Goal: Information Seeking & Learning: Learn about a topic

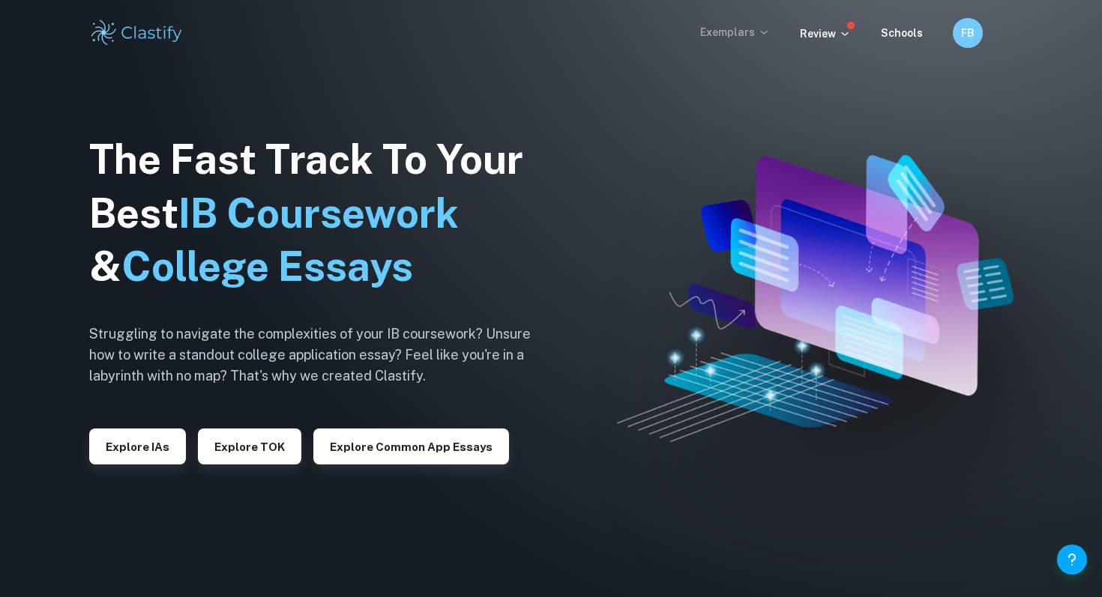
click at [756, 37] on p "Exemplars" at bounding box center [735, 32] width 70 height 16
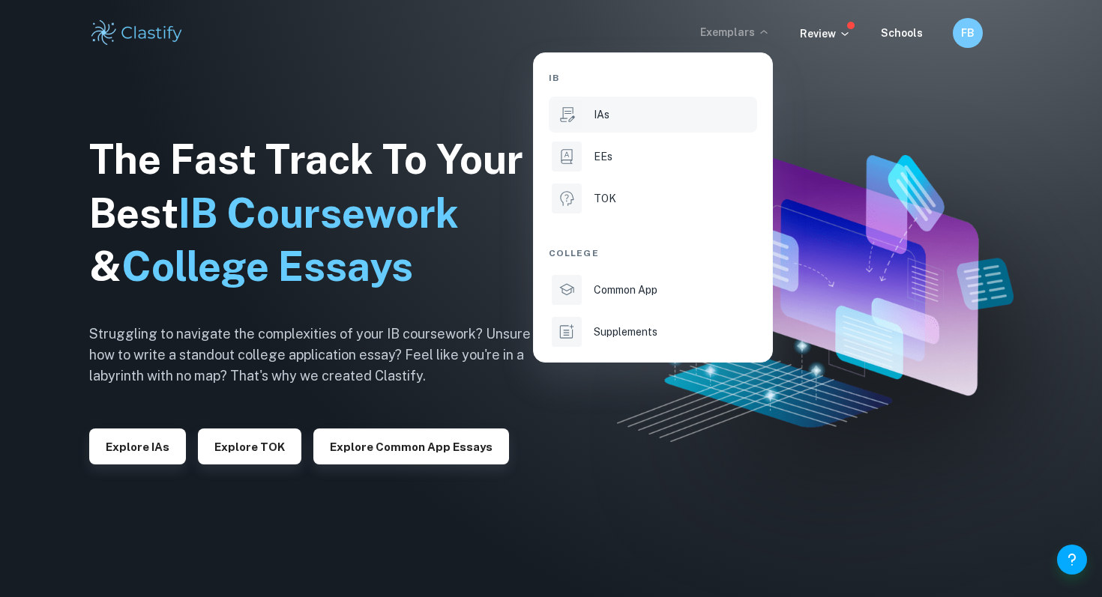
click at [633, 106] on div "IAs" at bounding box center [674, 114] width 160 height 16
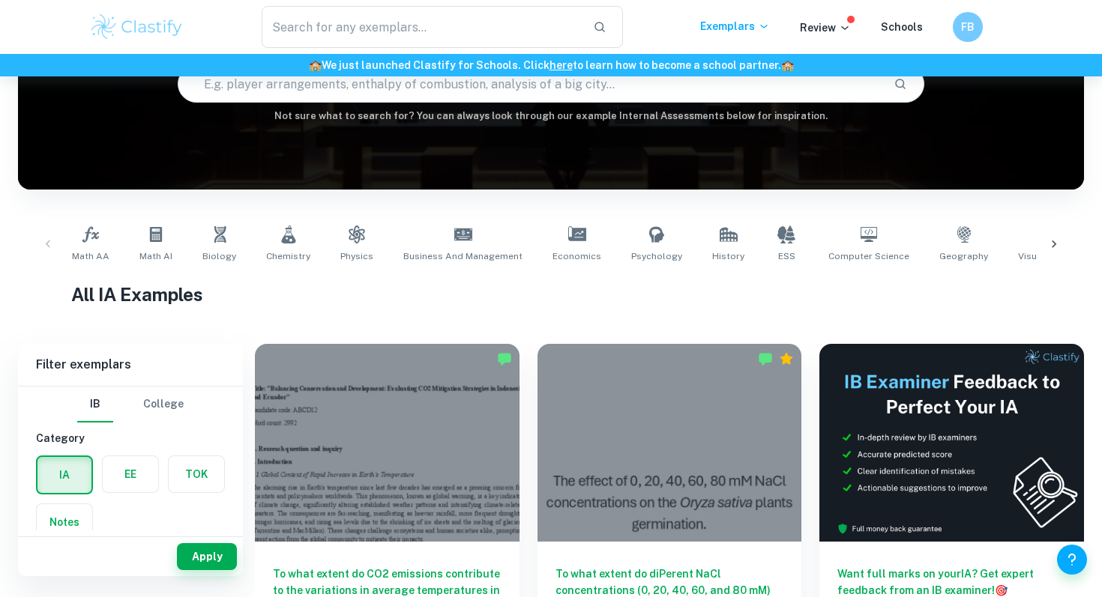
scroll to position [178, 0]
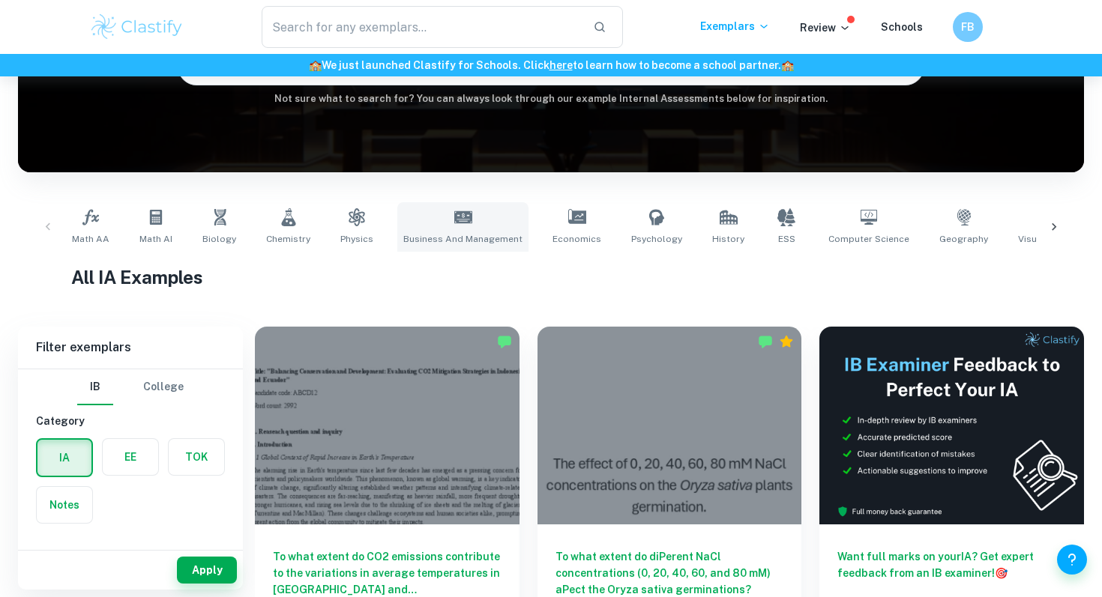
click at [457, 223] on icon at bounding box center [463, 217] width 18 height 12
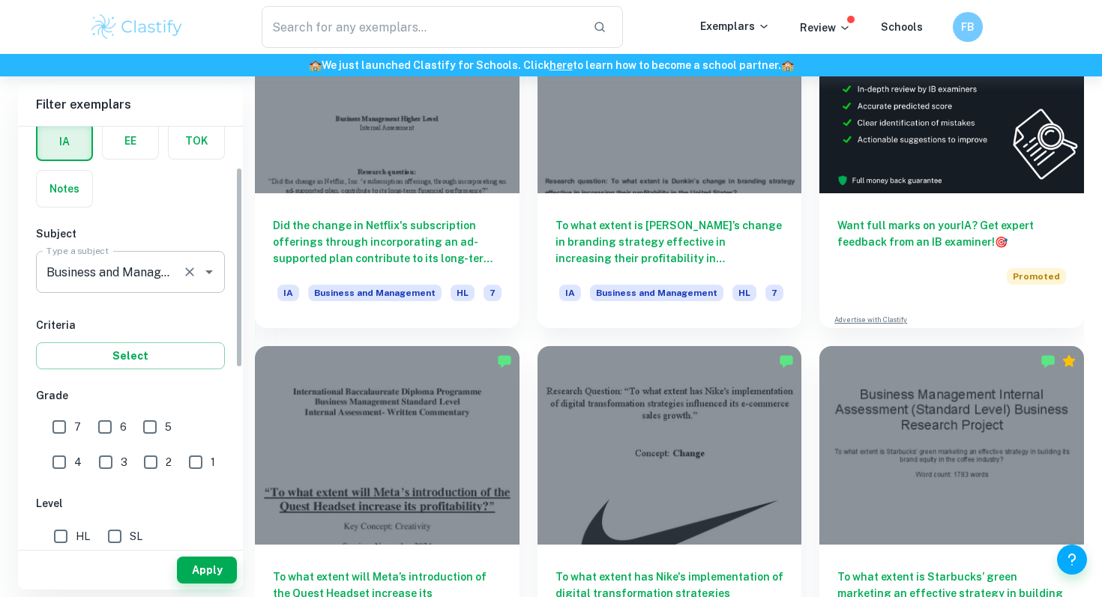
scroll to position [107, 0]
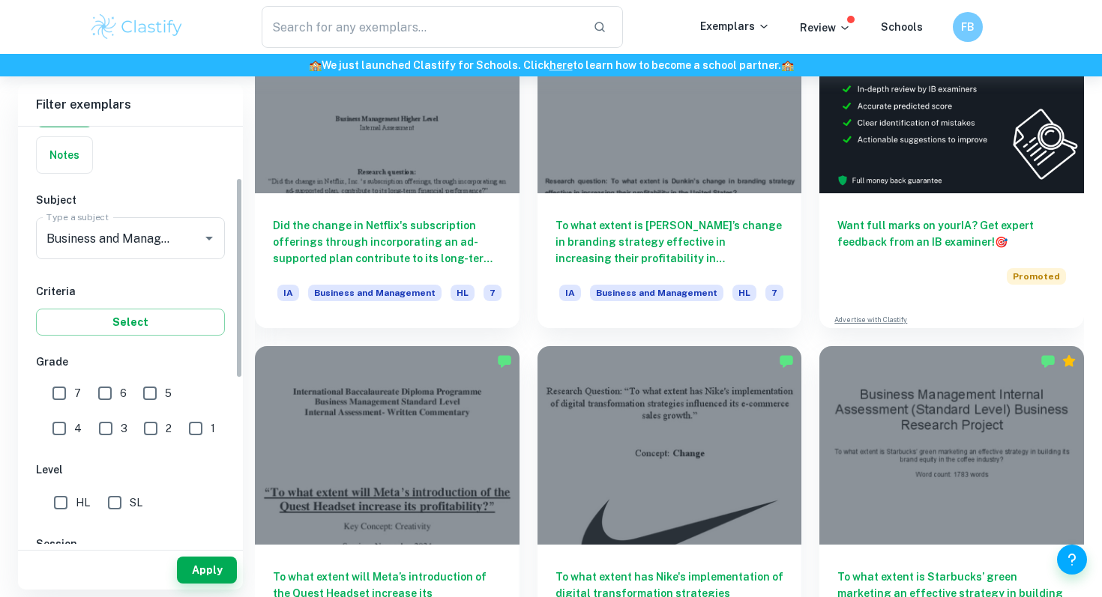
click at [70, 390] on input "7" at bounding box center [59, 394] width 30 height 30
checkbox input "true"
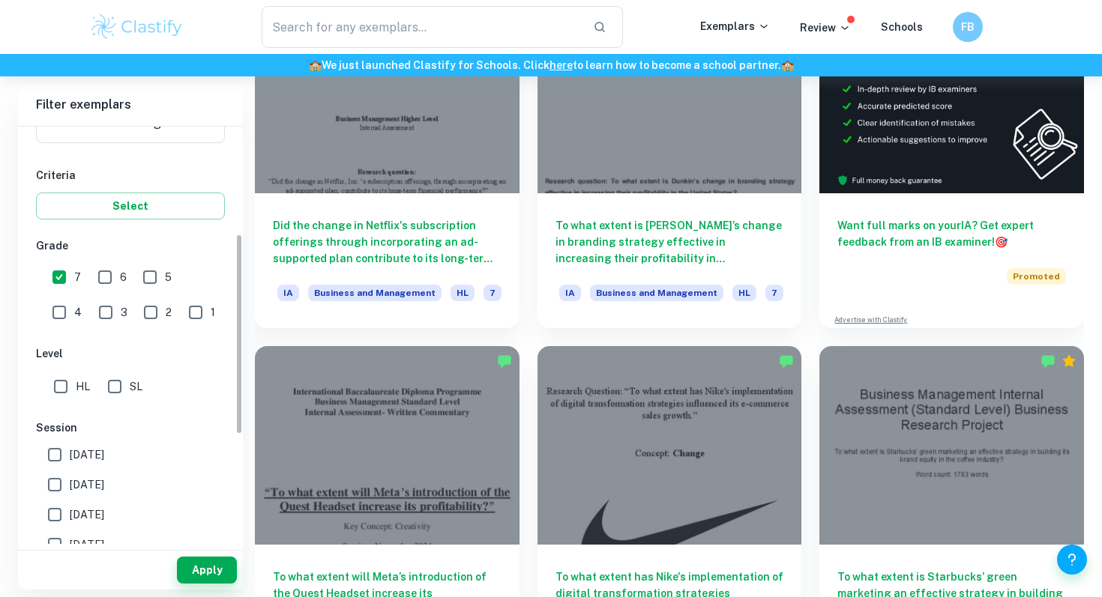
scroll to position [223, 0]
click at [61, 393] on input "HL" at bounding box center [61, 387] width 30 height 30
checkbox input "true"
click at [61, 466] on input "[DATE]" at bounding box center [55, 455] width 30 height 30
checkbox input "true"
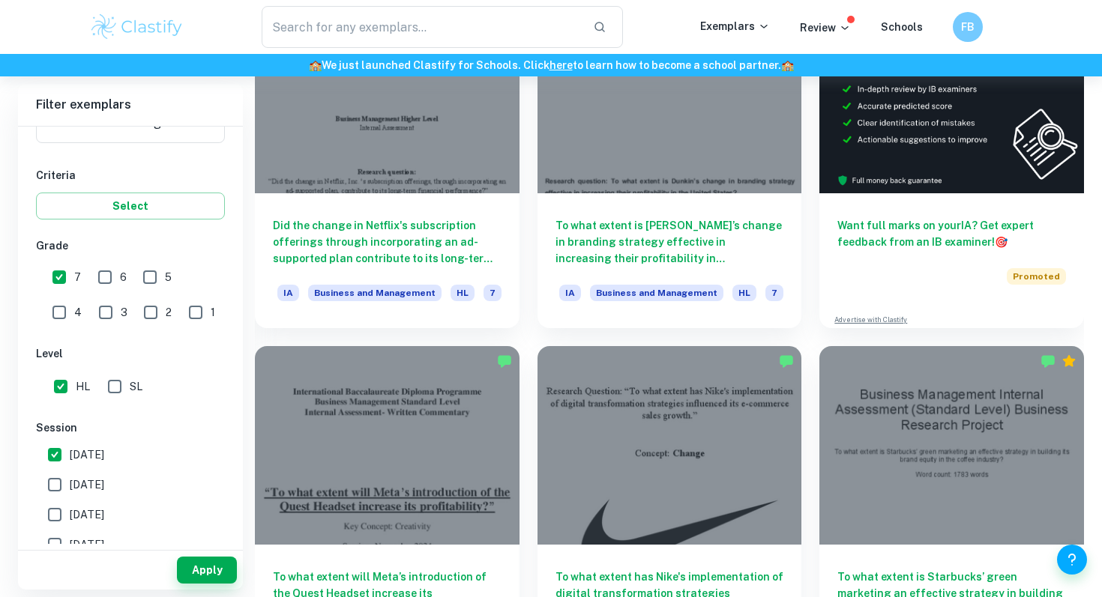
click at [60, 497] on input "[DATE]" at bounding box center [55, 485] width 30 height 30
checkbox input "true"
click at [217, 578] on button "Apply" at bounding box center [207, 570] width 60 height 27
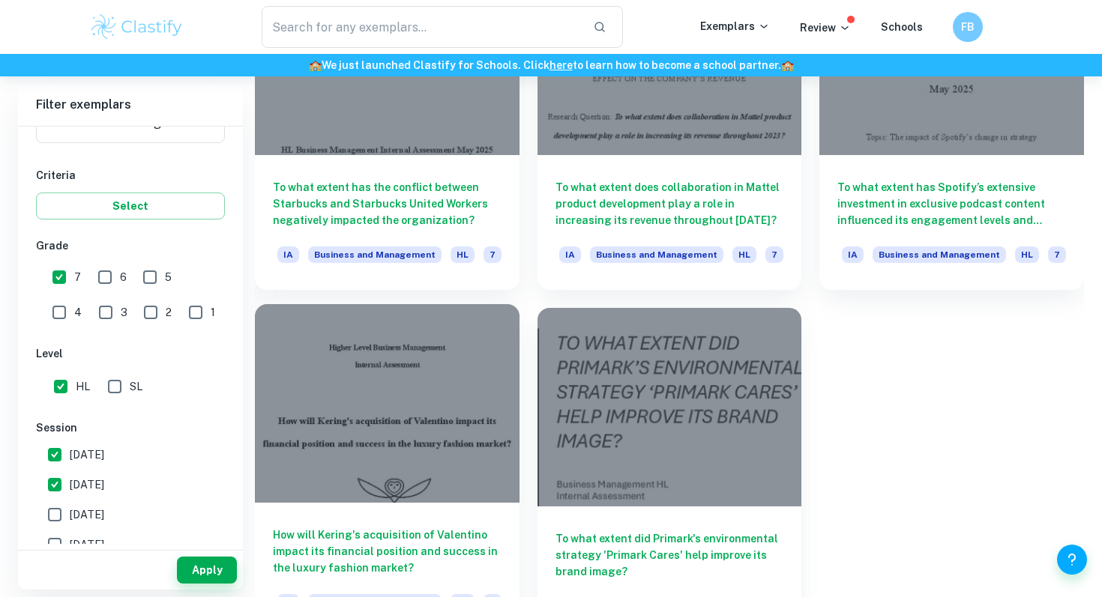
scroll to position [1295, 0]
